Goal: Find specific page/section: Find specific page/section

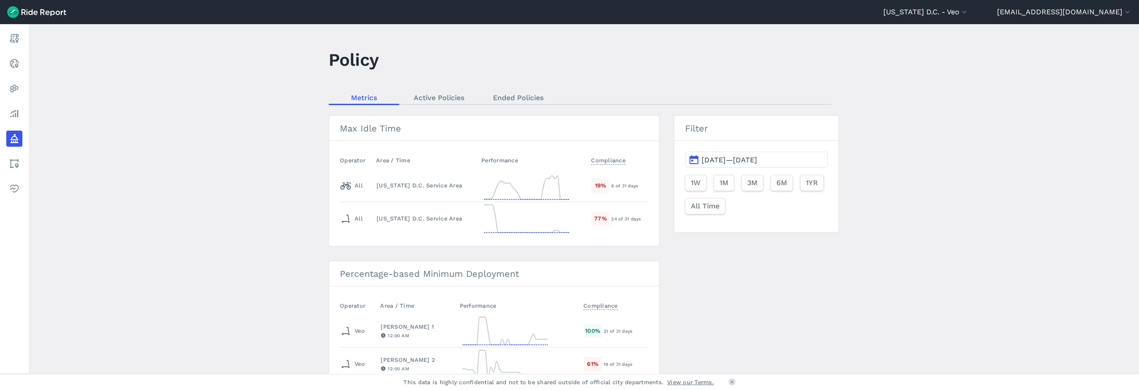
scroll to position [1315, 0]
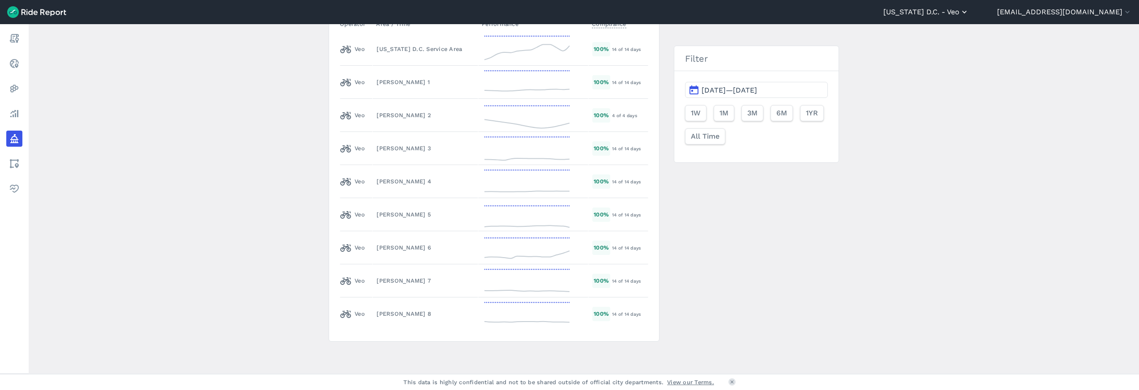
click at [969, 13] on button "[US_STATE] D.C. - Veo" at bounding box center [927, 12] width 86 height 11
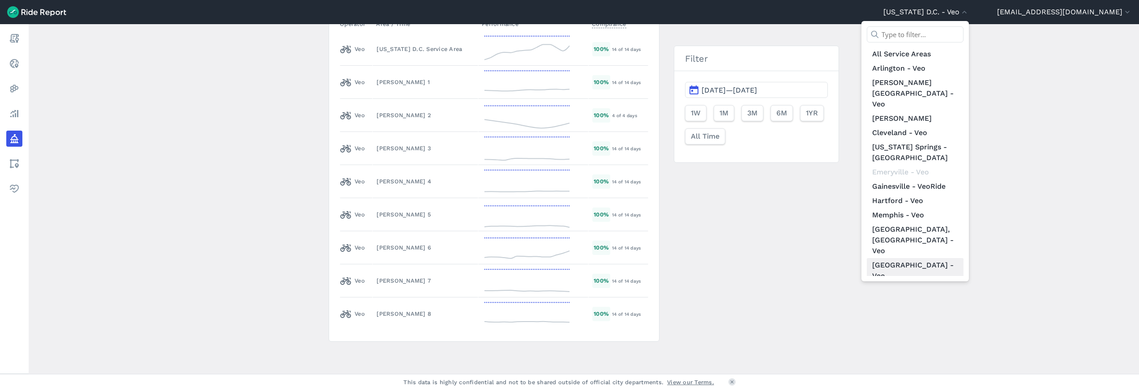
click at [959, 258] on link "[GEOGRAPHIC_DATA] - Veo" at bounding box center [915, 270] width 97 height 25
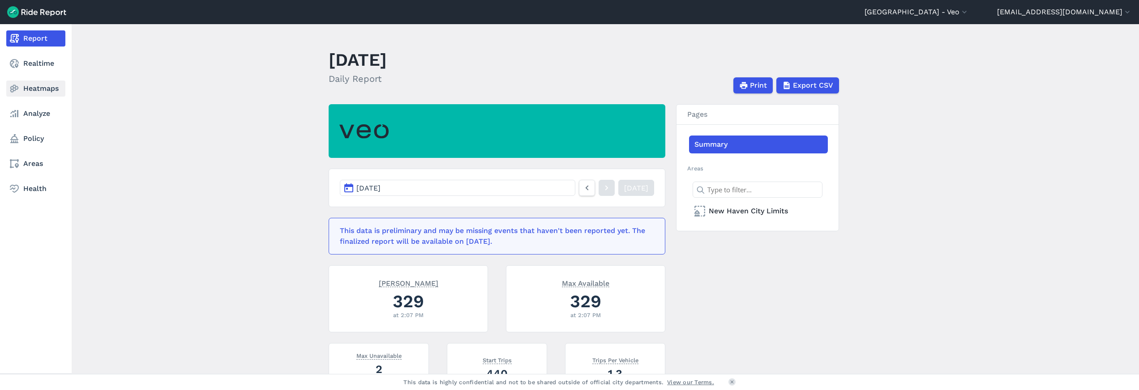
click at [33, 91] on link "Heatmaps" at bounding box center [35, 89] width 59 height 16
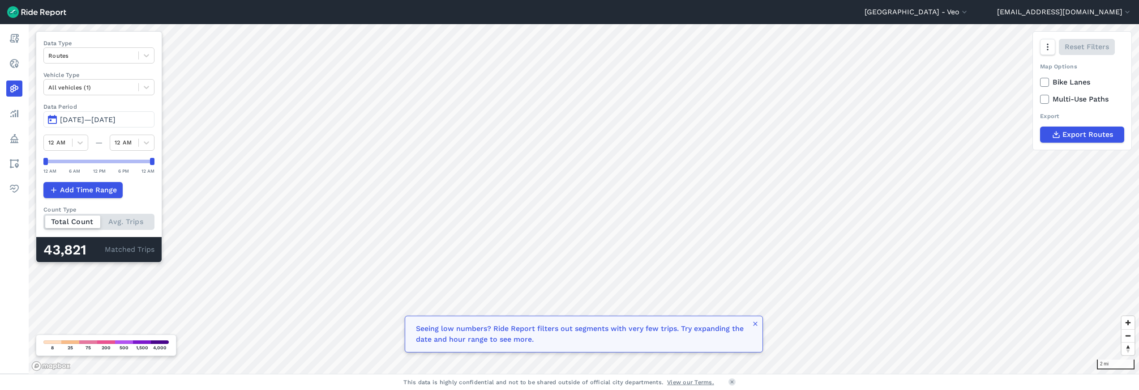
click at [80, 116] on span "[DATE]—[DATE]" at bounding box center [88, 120] width 56 height 9
click at [78, 121] on span "[DATE]—[DATE]" at bounding box center [88, 120] width 56 height 9
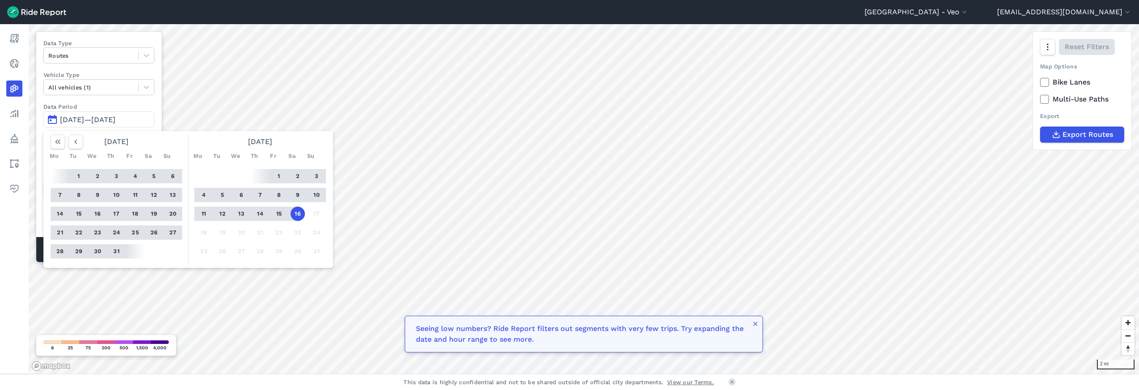
click at [240, 212] on button "13" at bounding box center [241, 214] width 14 height 14
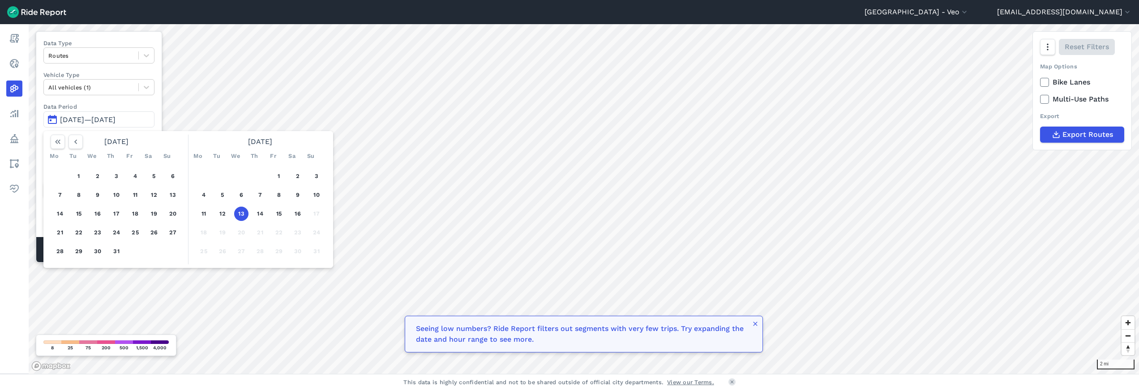
click at [240, 215] on button "13" at bounding box center [241, 214] width 14 height 14
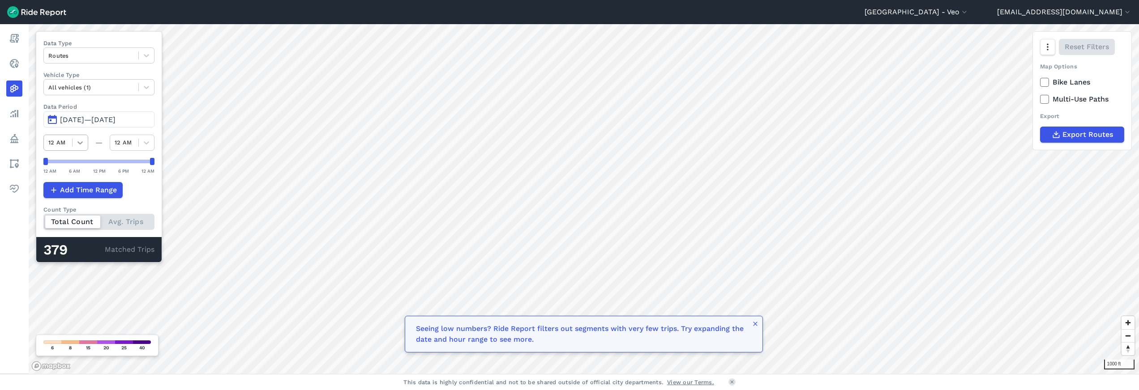
click at [79, 142] on icon at bounding box center [79, 143] width 5 height 3
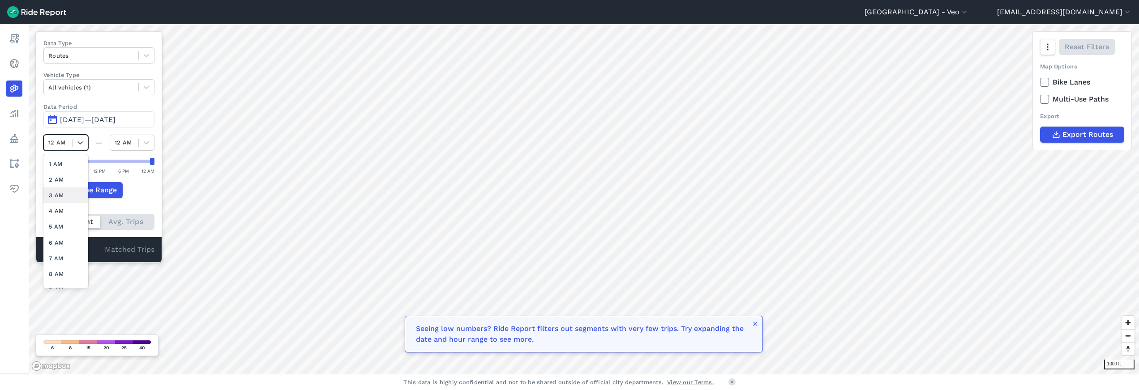
scroll to position [230, 0]
click at [67, 273] on div "11 PM" at bounding box center [65, 281] width 45 height 16
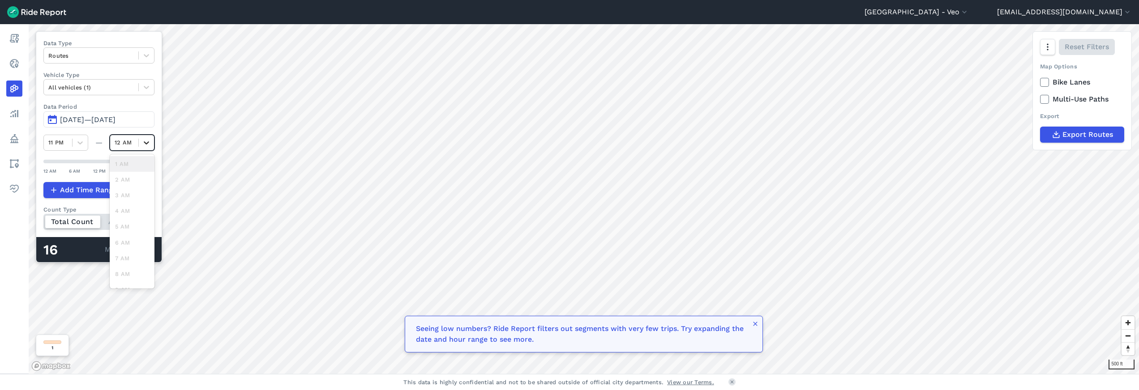
click at [146, 139] on icon at bounding box center [146, 142] width 9 height 9
click at [116, 120] on span "[DATE]—[DATE]" at bounding box center [88, 120] width 56 height 9
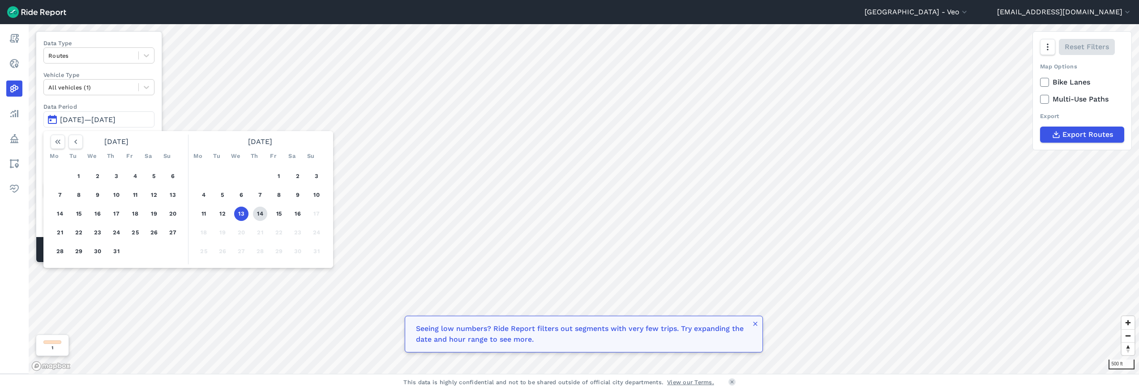
click at [259, 212] on button "14" at bounding box center [260, 214] width 14 height 14
click at [264, 218] on button "14" at bounding box center [260, 214] width 14 height 14
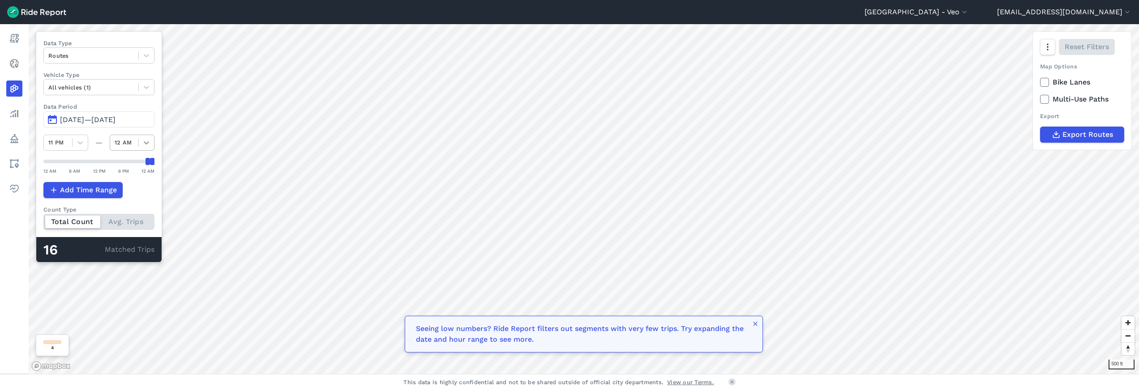
click at [148, 141] on icon at bounding box center [146, 142] width 9 height 9
click at [80, 116] on span "[DATE]—[DATE]" at bounding box center [88, 120] width 56 height 9
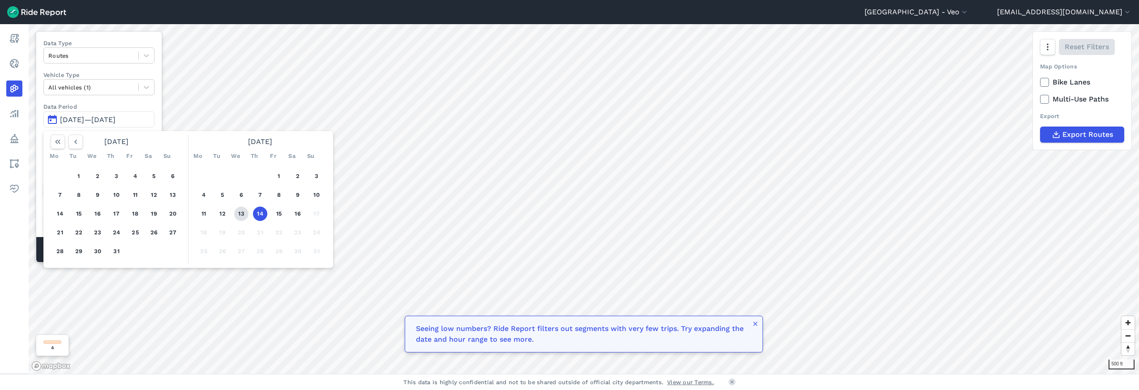
click at [244, 211] on button "13" at bounding box center [241, 214] width 14 height 14
click at [258, 214] on button "14" at bounding box center [260, 214] width 14 height 14
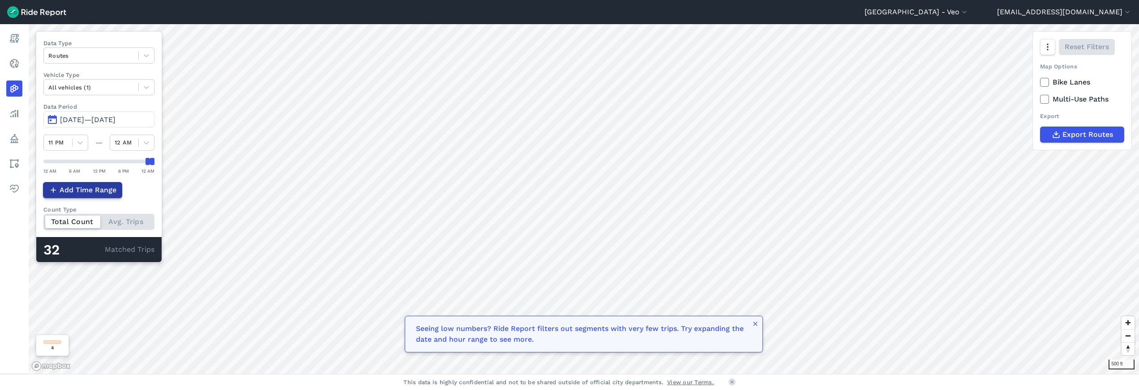
click at [93, 194] on span "Add Time Range" at bounding box center [88, 190] width 57 height 11
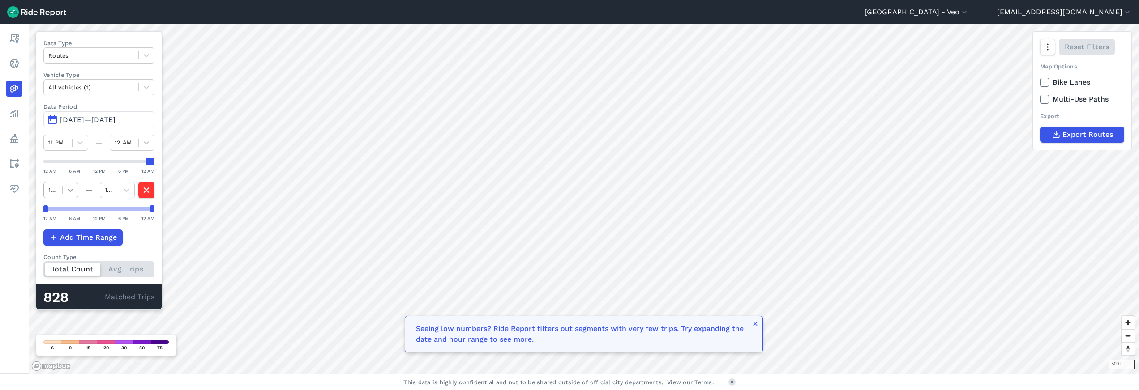
click at [69, 192] on icon at bounding box center [70, 190] width 9 height 9
click at [59, 207] on div "1 AM" at bounding box center [60, 212] width 35 height 16
click at [130, 193] on icon at bounding box center [126, 190] width 9 height 9
click at [120, 245] on div "3 AM" at bounding box center [117, 243] width 35 height 16
click at [141, 186] on button "button" at bounding box center [146, 190] width 16 height 16
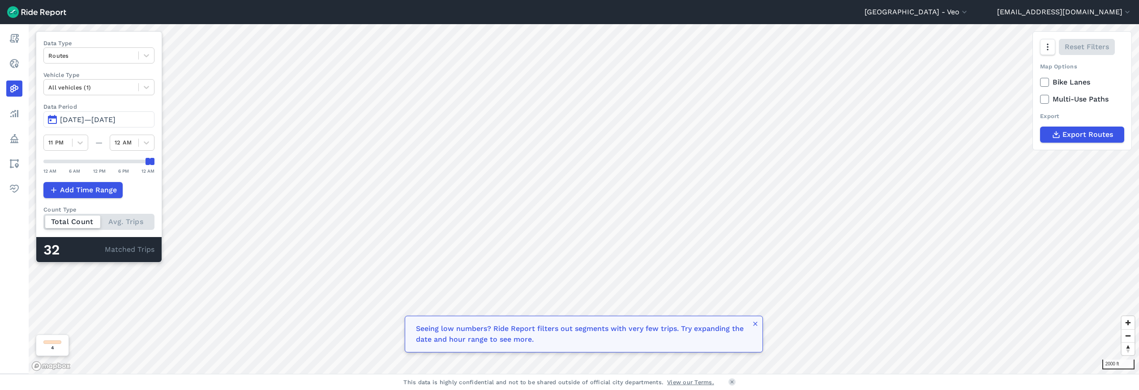
click at [80, 117] on span "[DATE]—[DATE]" at bounding box center [88, 120] width 56 height 9
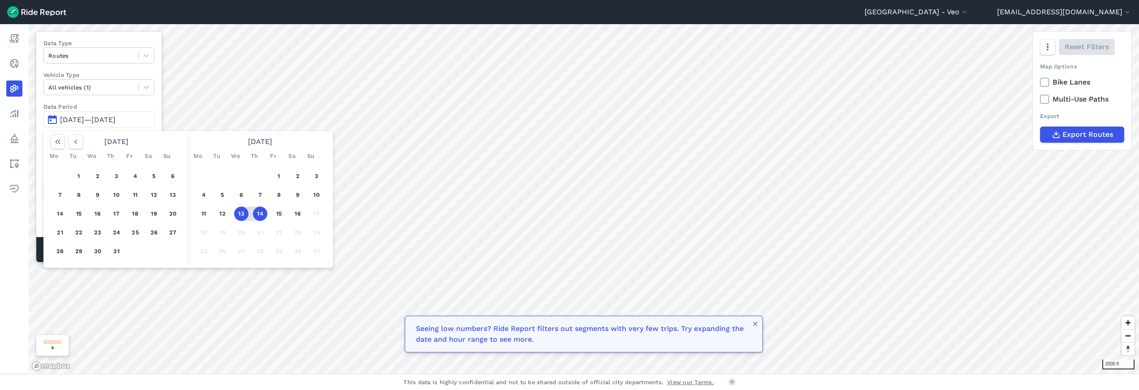
click at [240, 212] on button "13" at bounding box center [241, 214] width 14 height 14
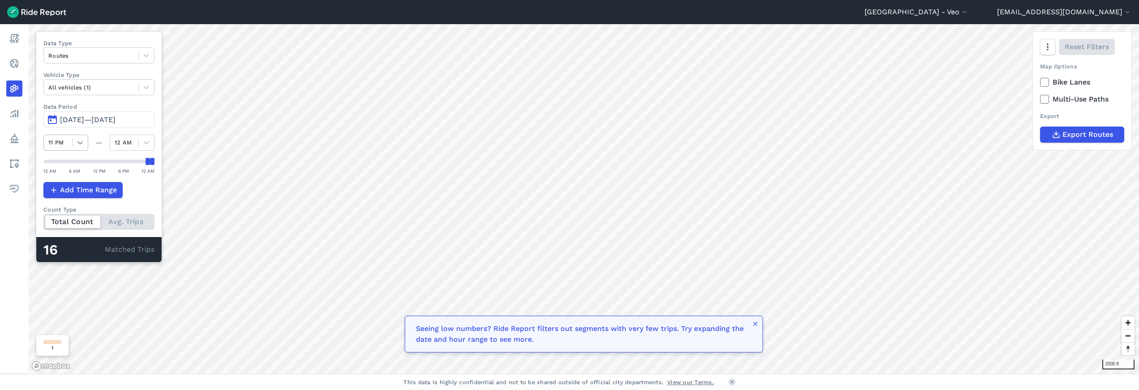
click at [80, 141] on icon at bounding box center [80, 142] width 9 height 9
click at [79, 144] on icon at bounding box center [80, 142] width 9 height 9
click at [62, 214] on div "6 PM" at bounding box center [65, 218] width 45 height 16
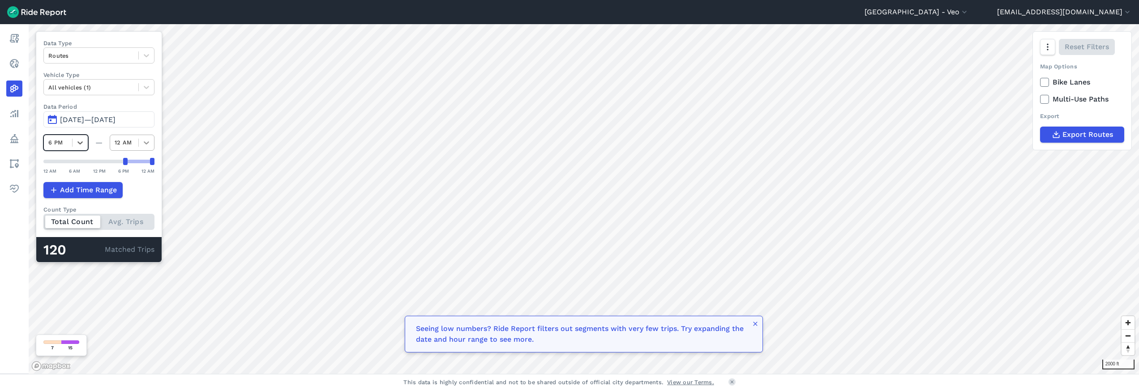
click at [143, 141] on icon at bounding box center [146, 142] width 9 height 9
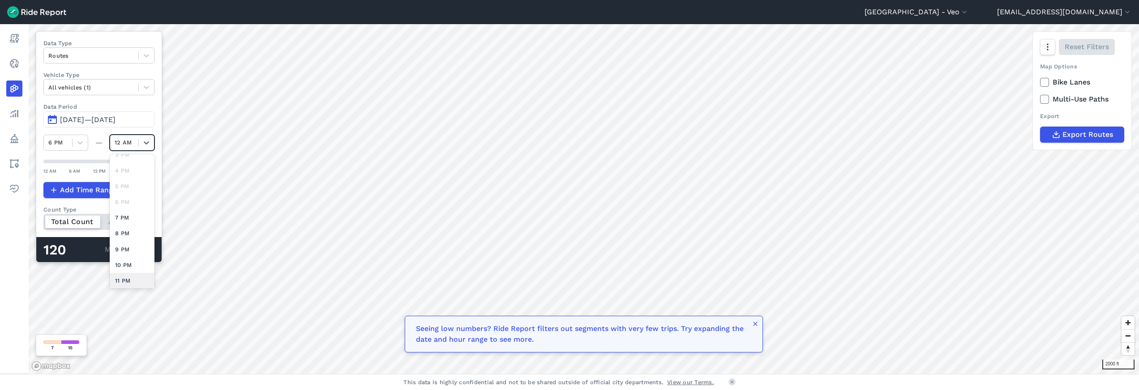
click at [128, 273] on div "11 PM" at bounding box center [132, 281] width 45 height 16
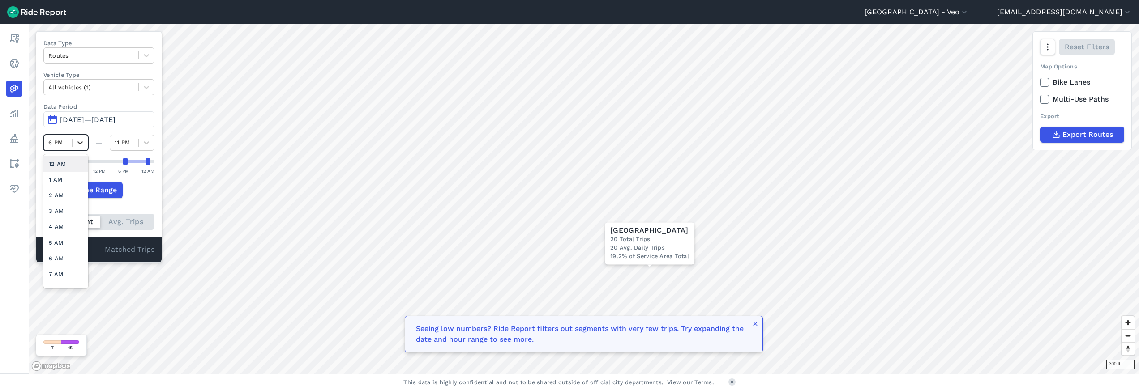
click at [79, 143] on icon at bounding box center [79, 143] width 5 height 3
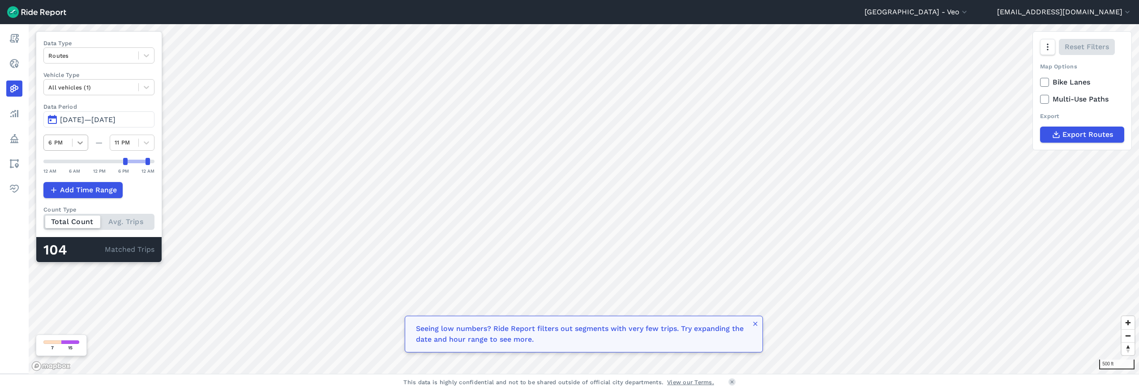
click at [77, 142] on icon at bounding box center [80, 142] width 9 height 9
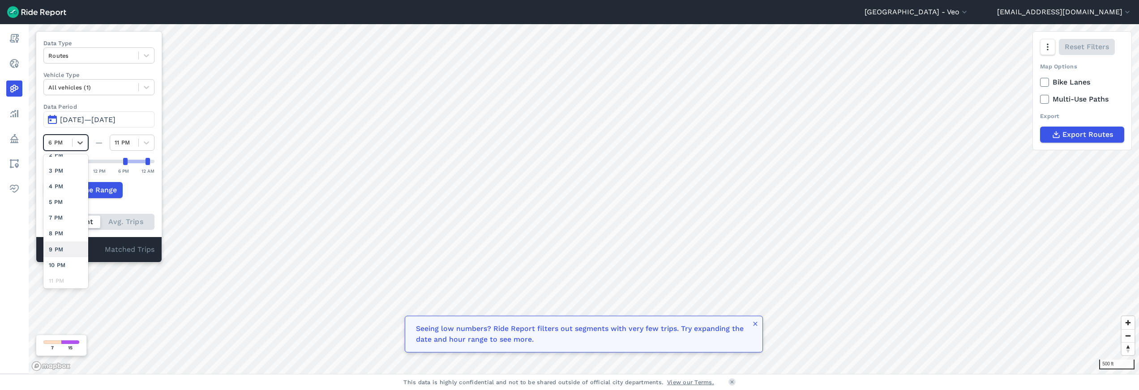
click at [64, 249] on div "9 PM" at bounding box center [65, 250] width 45 height 16
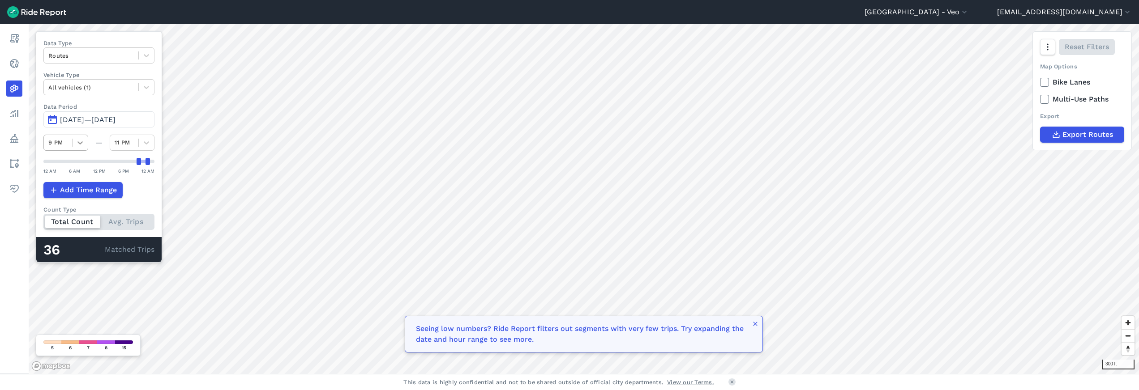
click at [82, 143] on icon at bounding box center [80, 142] width 9 height 9
click at [145, 140] on icon at bounding box center [146, 142] width 9 height 9
click at [135, 284] on div "12 AM" at bounding box center [132, 281] width 45 height 16
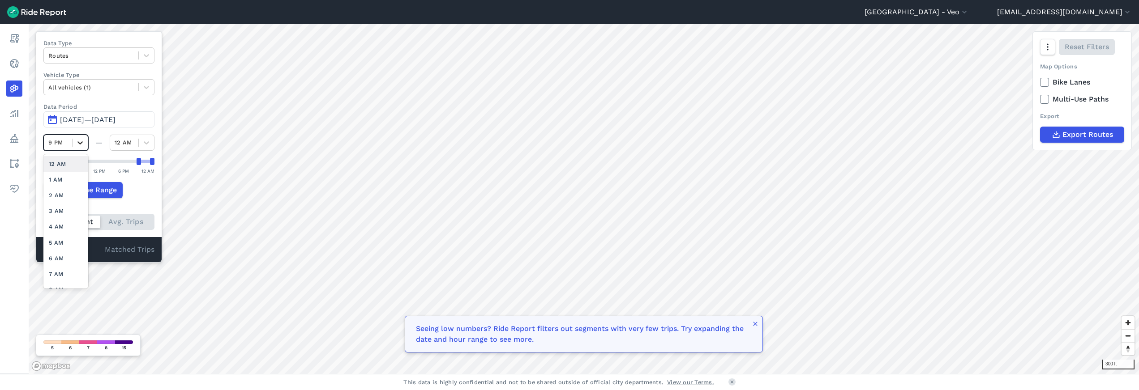
click at [77, 139] on icon at bounding box center [80, 142] width 9 height 9
click at [64, 282] on div "11 PM" at bounding box center [65, 281] width 45 height 16
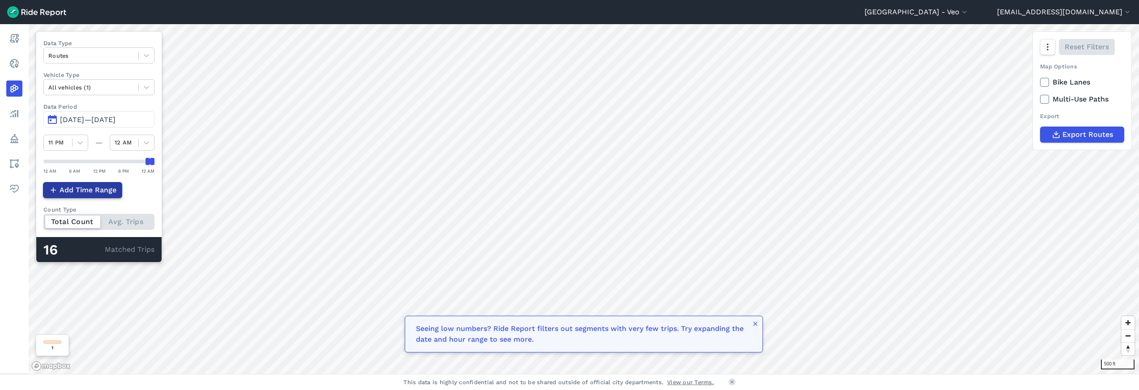
click at [87, 189] on span "Add Time Range" at bounding box center [88, 190] width 57 height 11
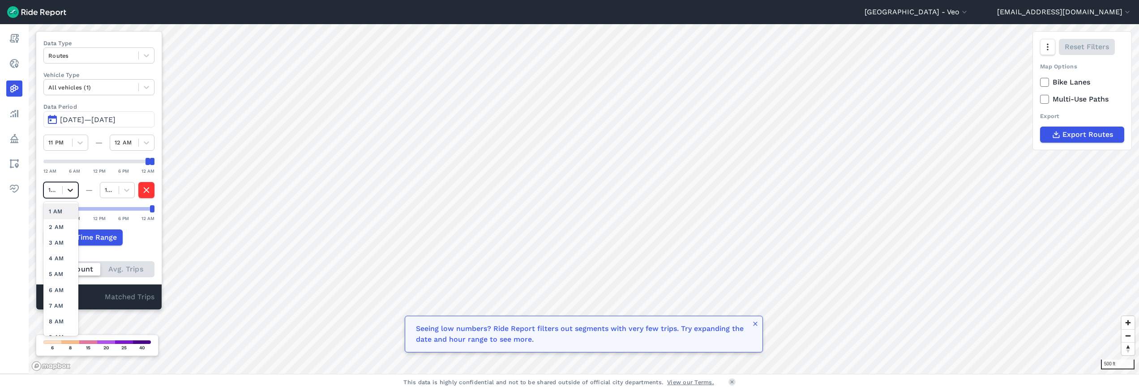
click at [71, 187] on icon at bounding box center [70, 190] width 9 height 9
click at [63, 208] on div "1 AM" at bounding box center [60, 212] width 35 height 16
click at [115, 190] on div "12 AM" at bounding box center [109, 190] width 18 height 14
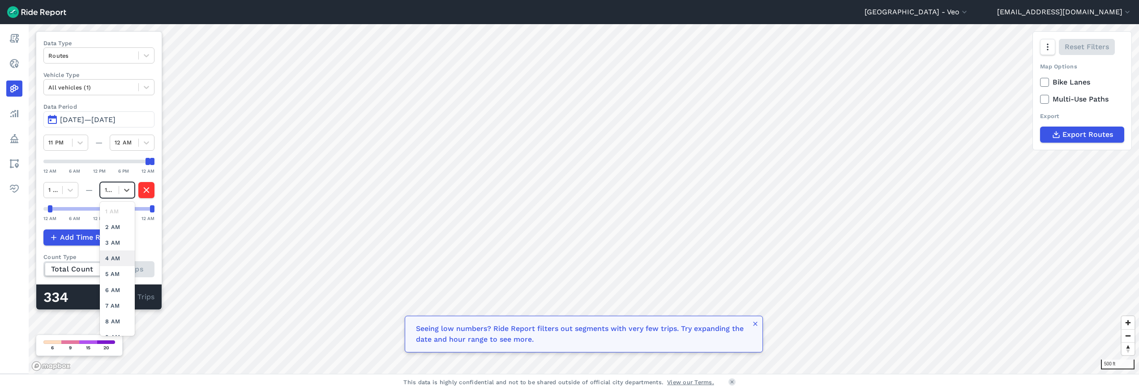
click at [119, 256] on div "4 AM" at bounding box center [117, 259] width 35 height 16
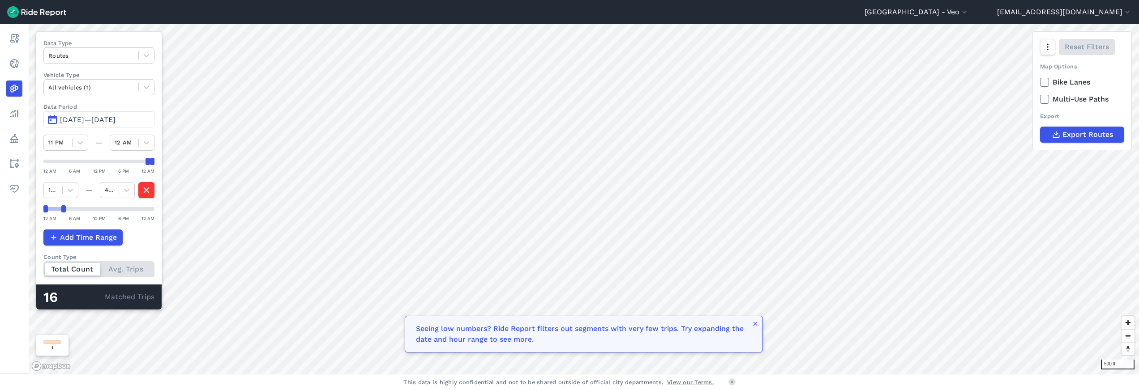
drag, startPoint x: 50, startPoint y: 209, endPoint x: 39, endPoint y: 209, distance: 11.7
click at [39, 209] on div "Data Type Routes Vehicle Type All vehicles (1) Data Period Aug 13, 2025—[DATE] …" at bounding box center [99, 170] width 126 height 279
click at [69, 188] on icon at bounding box center [70, 190] width 9 height 9
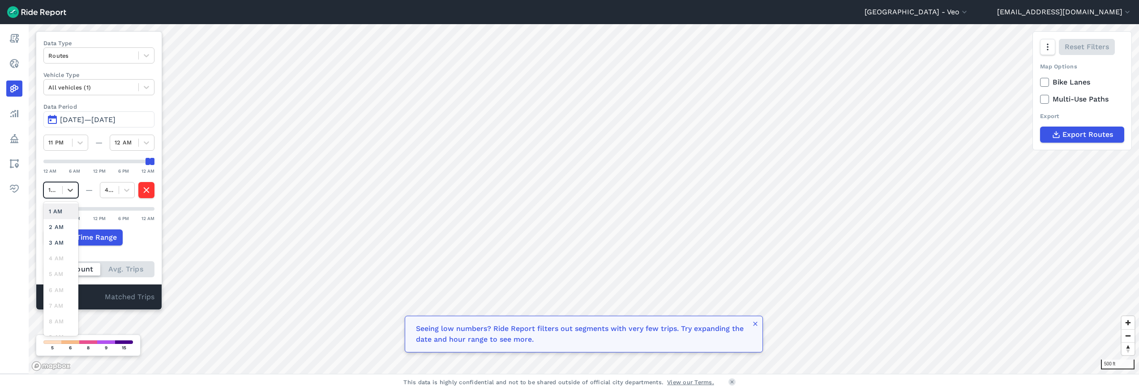
click at [65, 211] on div "1 AM" at bounding box center [60, 212] width 35 height 16
click at [67, 192] on icon at bounding box center [70, 190] width 9 height 9
click at [55, 213] on div "12 AM" at bounding box center [60, 212] width 35 height 16
click at [116, 118] on span "[DATE]—[DATE]" at bounding box center [88, 120] width 56 height 9
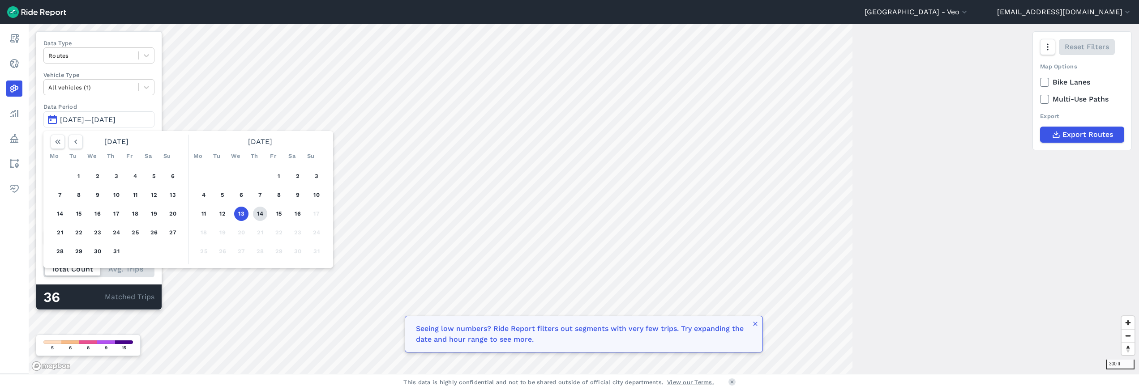
click at [259, 214] on button "14" at bounding box center [260, 214] width 14 height 14
click at [246, 214] on button "13" at bounding box center [241, 214] width 14 height 14
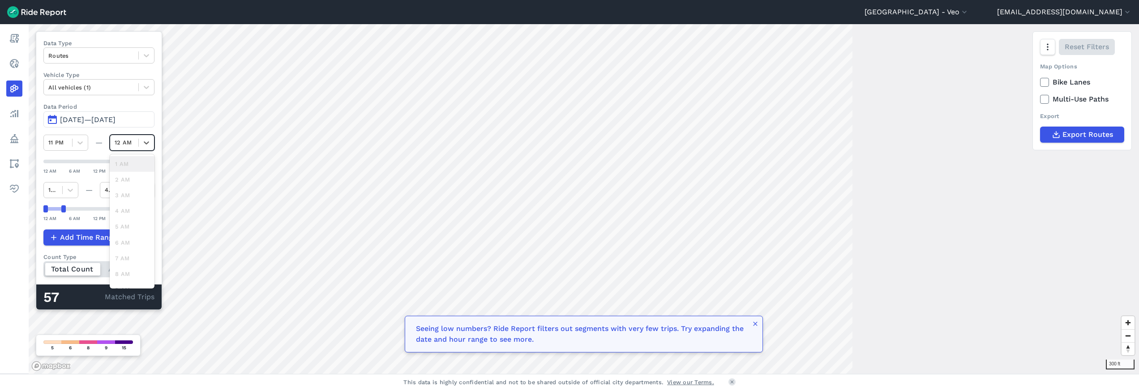
click at [123, 142] on div "12 AM" at bounding box center [124, 142] width 19 height 9
click at [161, 147] on div "Data Type Routes Vehicle Type All vehicles (1) Data Period [DATE]—[DATE] 11 PM …" at bounding box center [99, 170] width 126 height 279
click at [56, 187] on div at bounding box center [52, 190] width 9 height 10
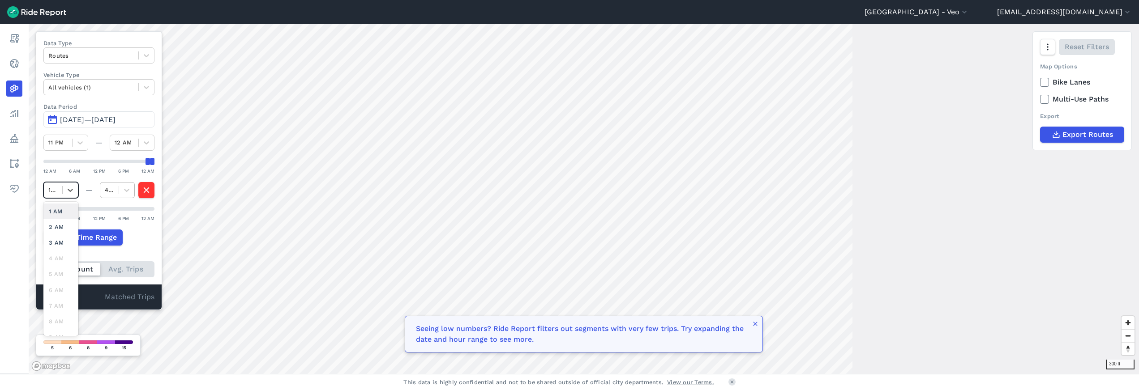
click at [109, 190] on div "4 AM" at bounding box center [109, 190] width 9 height 9
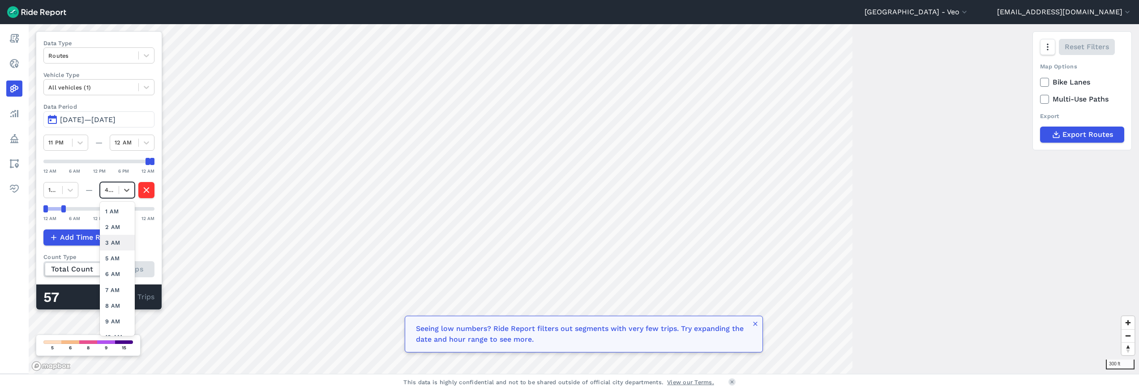
click at [112, 245] on div "3 AM" at bounding box center [117, 243] width 35 height 16
click at [67, 190] on icon at bounding box center [70, 190] width 9 height 9
click at [69, 188] on icon at bounding box center [70, 190] width 9 height 9
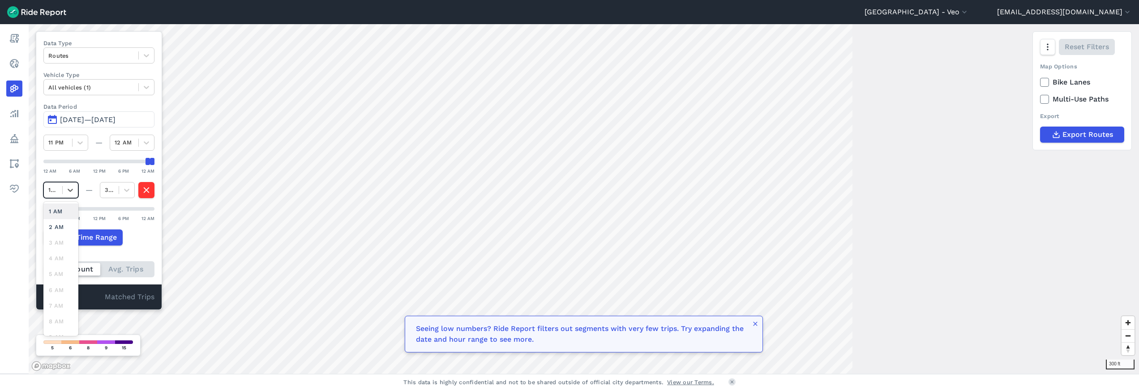
click at [65, 215] on div "1 AM" at bounding box center [60, 212] width 35 height 16
click at [69, 189] on icon at bounding box center [70, 190] width 5 height 3
click at [60, 213] on div "12 AM" at bounding box center [60, 212] width 35 height 16
click at [73, 187] on icon at bounding box center [70, 190] width 9 height 9
click at [64, 210] on div "1 AM" at bounding box center [60, 212] width 35 height 16
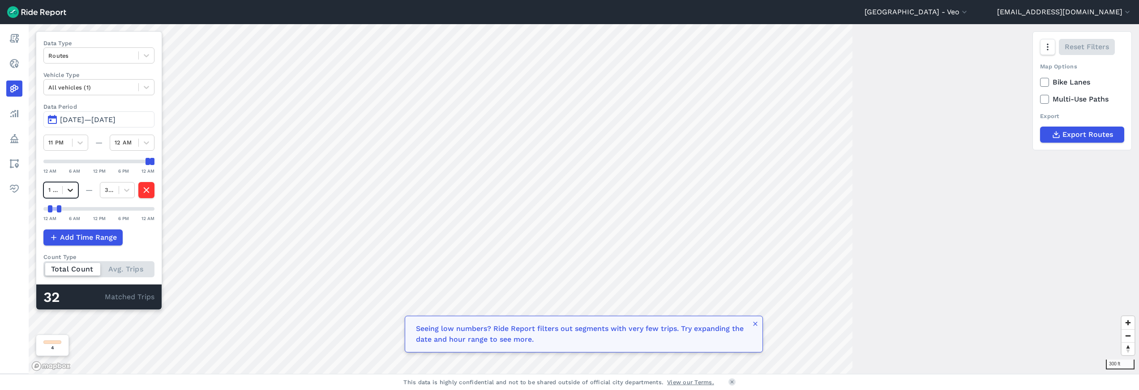
click at [72, 190] on icon at bounding box center [70, 190] width 5 height 3
click at [64, 212] on div "12 AM" at bounding box center [60, 212] width 35 height 16
click at [148, 189] on icon "button" at bounding box center [147, 190] width 10 height 13
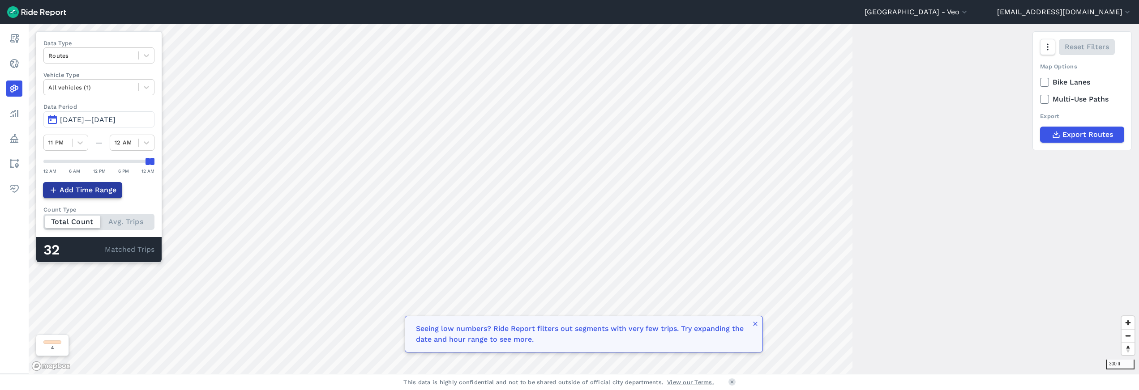
click at [96, 194] on span "Add Time Range" at bounding box center [88, 190] width 57 height 11
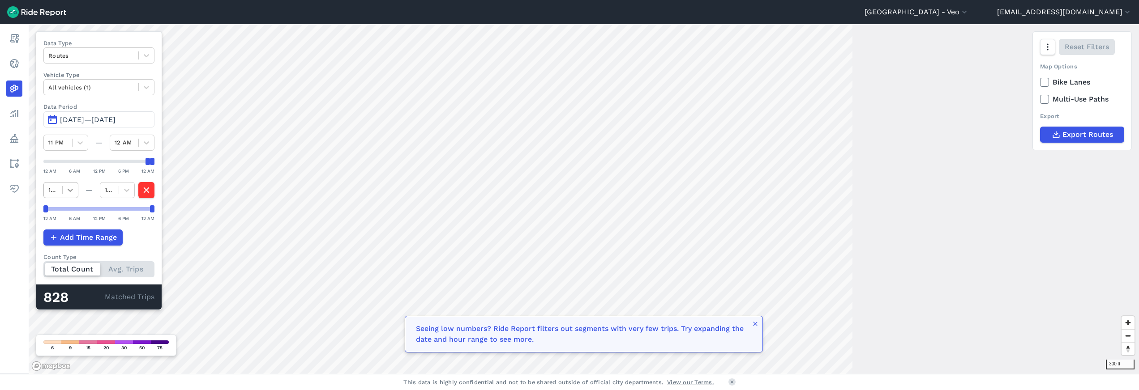
click at [70, 188] on icon at bounding box center [70, 190] width 9 height 9
click at [59, 213] on div "1 AM" at bounding box center [60, 212] width 35 height 16
click at [127, 186] on icon at bounding box center [126, 190] width 9 height 9
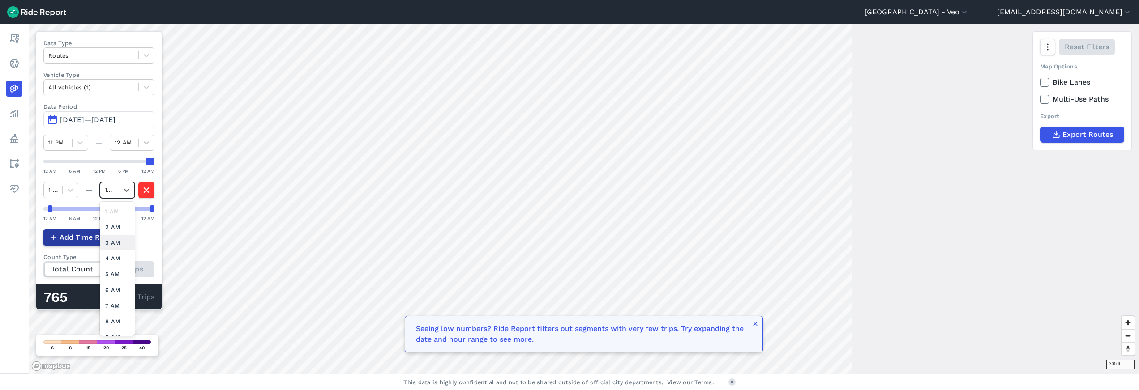
click at [117, 240] on div "3 AM" at bounding box center [117, 243] width 35 height 16
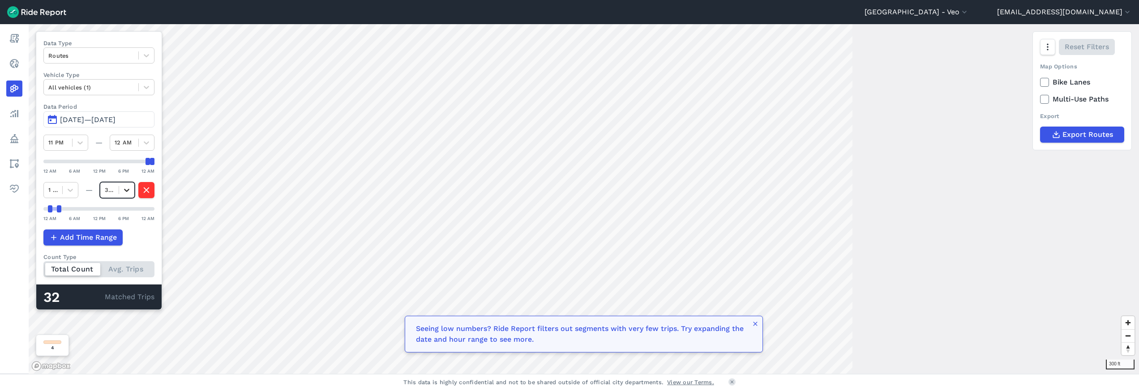
click at [125, 186] on icon at bounding box center [126, 190] width 9 height 9
click at [113, 244] on div "4 AM" at bounding box center [117, 243] width 35 height 16
click at [145, 190] on icon "button" at bounding box center [146, 190] width 10 height 13
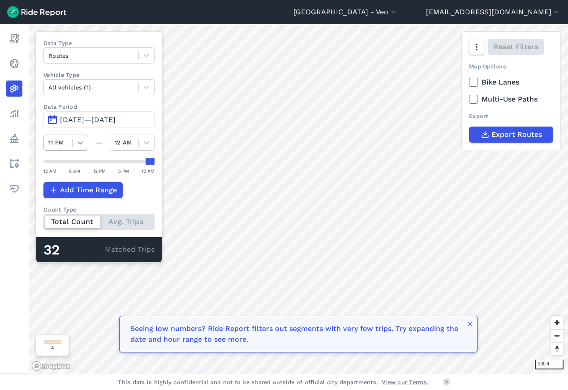
click at [83, 146] on icon at bounding box center [80, 142] width 9 height 9
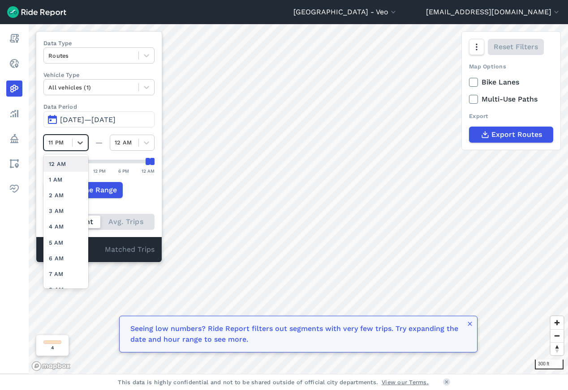
click at [56, 166] on div "12 AM" at bounding box center [65, 164] width 45 height 16
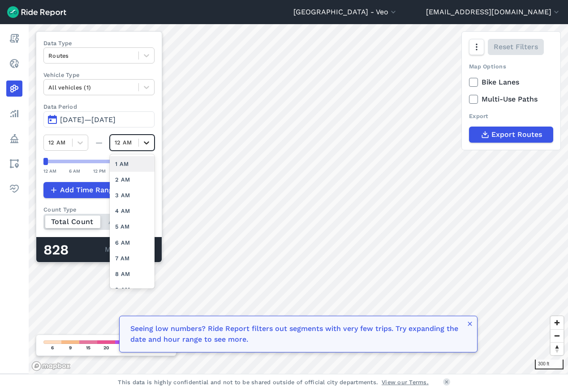
click at [143, 143] on icon at bounding box center [146, 142] width 9 height 9
click at [130, 194] on div "3 AM" at bounding box center [132, 196] width 45 height 16
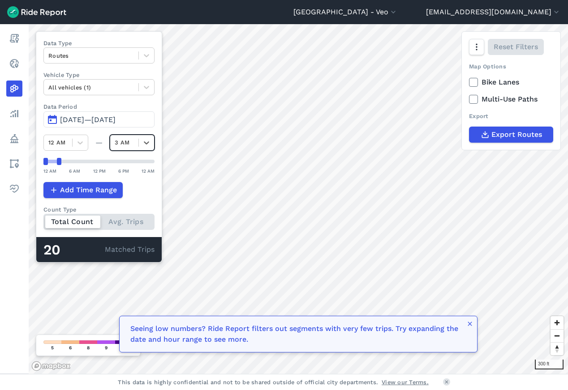
click at [116, 116] on span "[DATE]—[DATE]" at bounding box center [88, 120] width 56 height 9
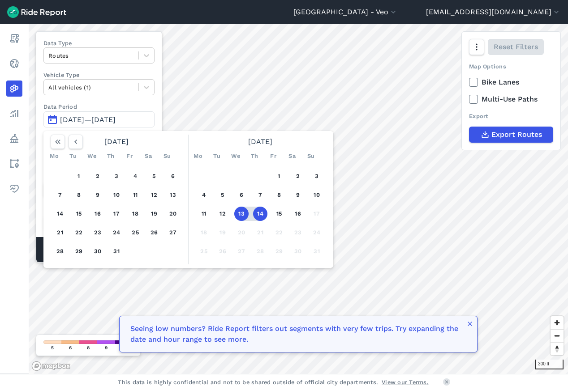
click at [257, 217] on button "14" at bounding box center [260, 214] width 14 height 14
click at [257, 213] on button "14" at bounding box center [260, 214] width 14 height 14
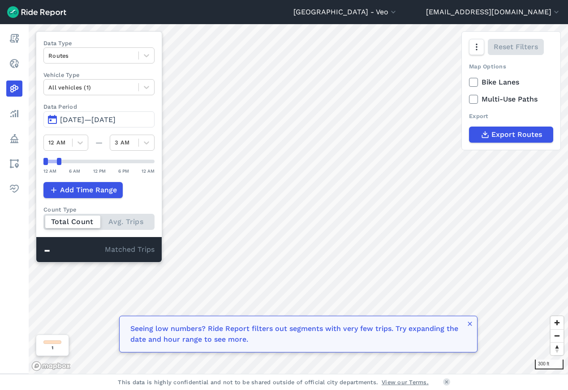
click at [76, 119] on span "[DATE]—[DATE]" at bounding box center [88, 120] width 56 height 9
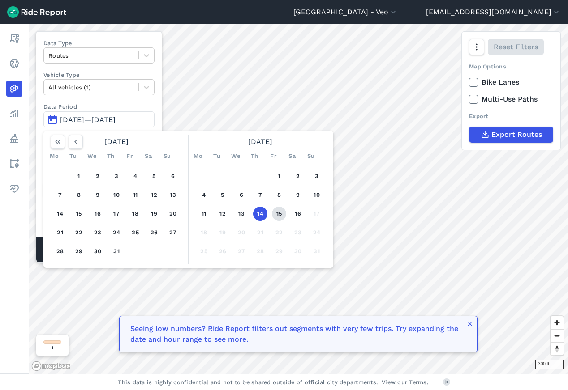
click at [277, 212] on button "15" at bounding box center [279, 214] width 14 height 14
click at [280, 214] on button "15" at bounding box center [279, 214] width 14 height 14
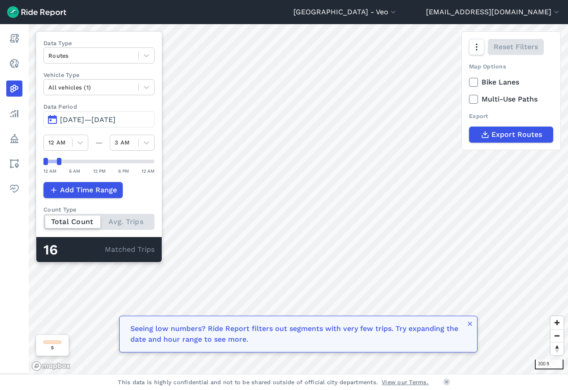
click at [73, 118] on span "[DATE]—[DATE]" at bounding box center [88, 120] width 56 height 9
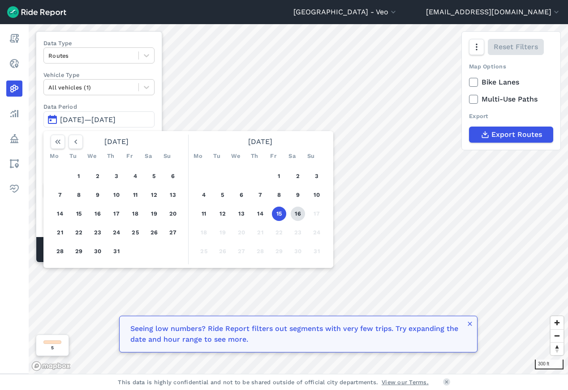
click at [300, 212] on button "16" at bounding box center [298, 214] width 14 height 14
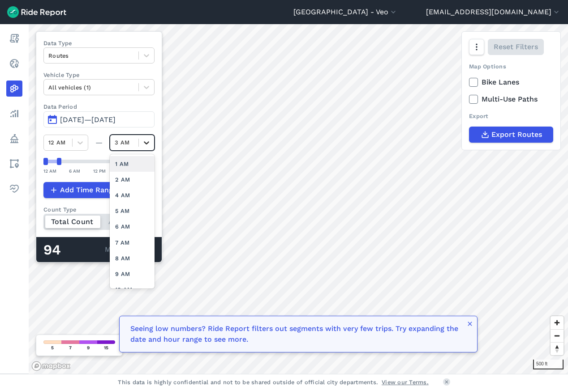
click at [147, 144] on icon at bounding box center [146, 142] width 9 height 9
click at [136, 194] on div "4 AM" at bounding box center [132, 196] width 45 height 16
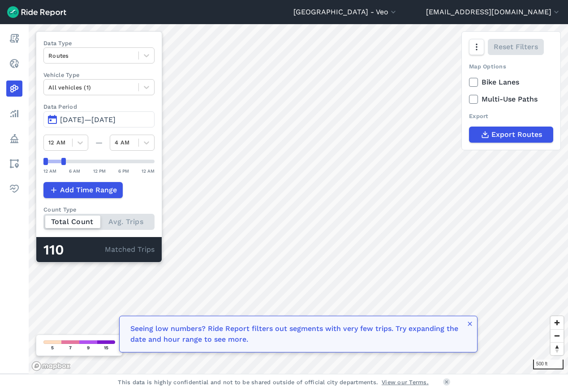
click at [73, 117] on span "[DATE]—[DATE]" at bounding box center [88, 120] width 56 height 9
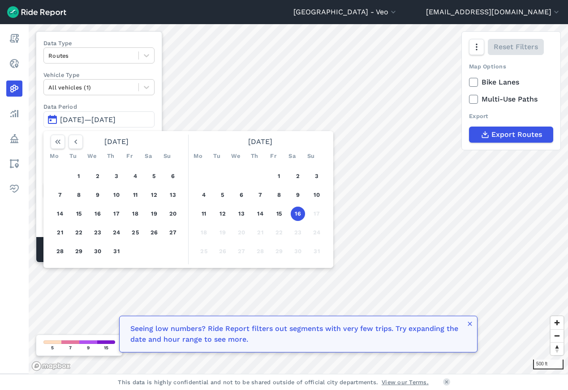
click at [300, 213] on button "16" at bounding box center [298, 214] width 14 height 14
click at [297, 214] on button "16" at bounding box center [298, 214] width 14 height 14
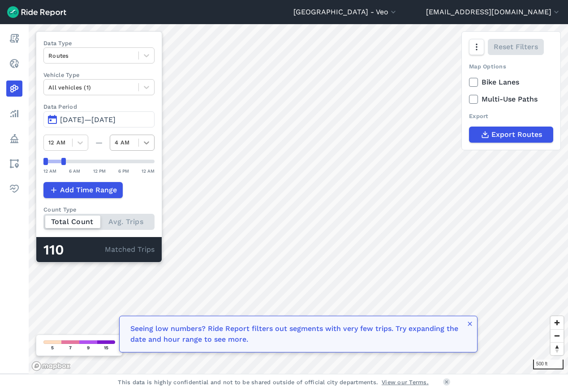
click at [143, 142] on icon at bounding box center [146, 142] width 9 height 9
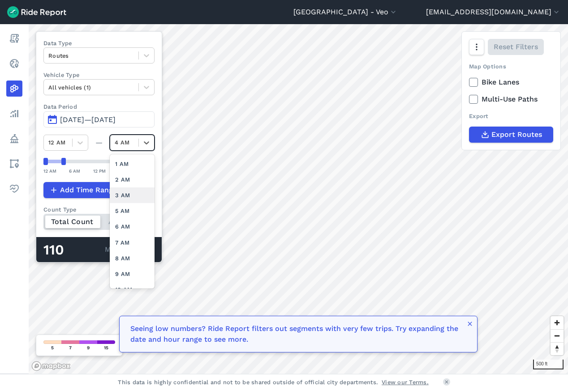
click at [133, 194] on div "3 AM" at bounding box center [132, 196] width 45 height 16
